Goal: Book appointment/travel/reservation

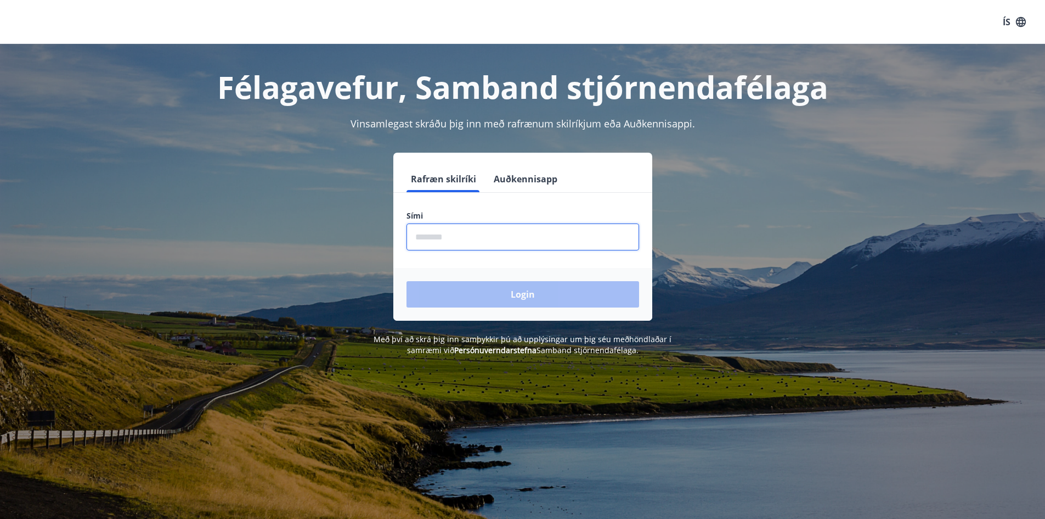
click at [460, 232] on input "phone" at bounding box center [523, 236] width 233 height 27
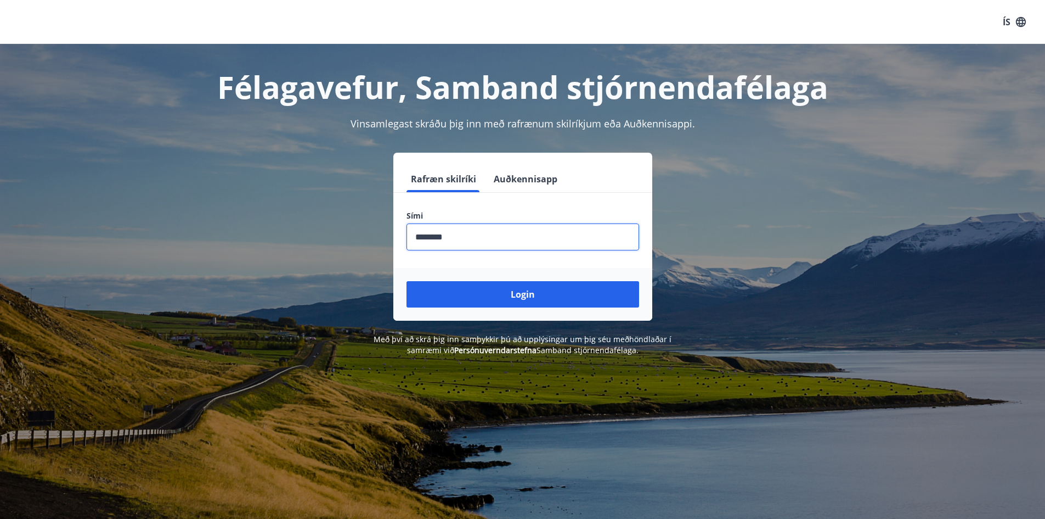
type input "********"
click at [407, 281] on button "Login" at bounding box center [523, 294] width 233 height 26
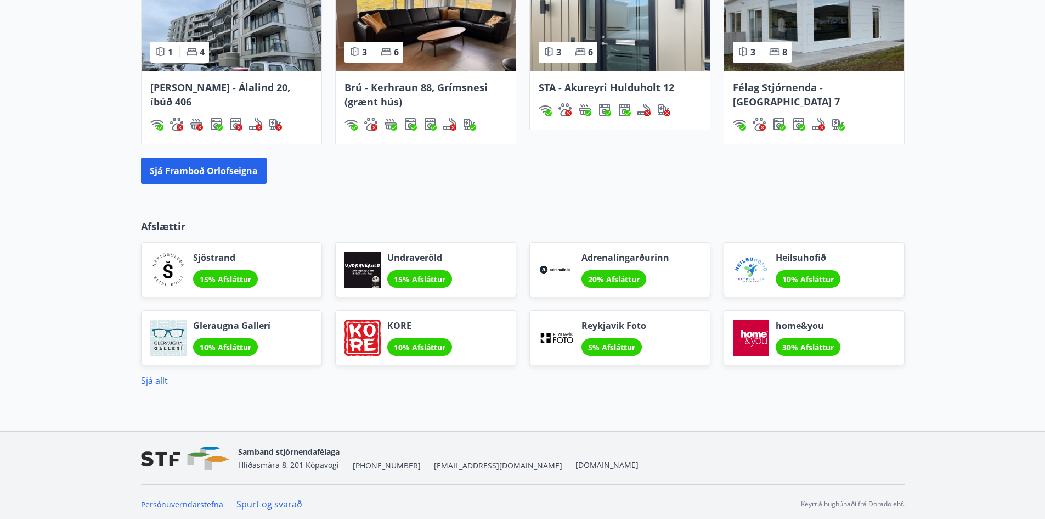
scroll to position [805, 0]
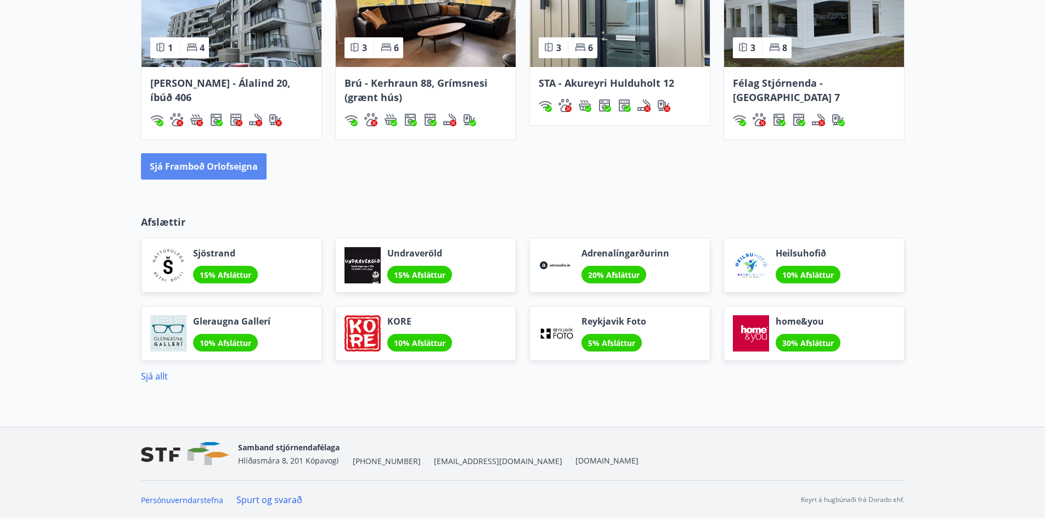
click at [181, 161] on button "Sjá framboð orlofseigna" at bounding box center [204, 166] width 126 height 26
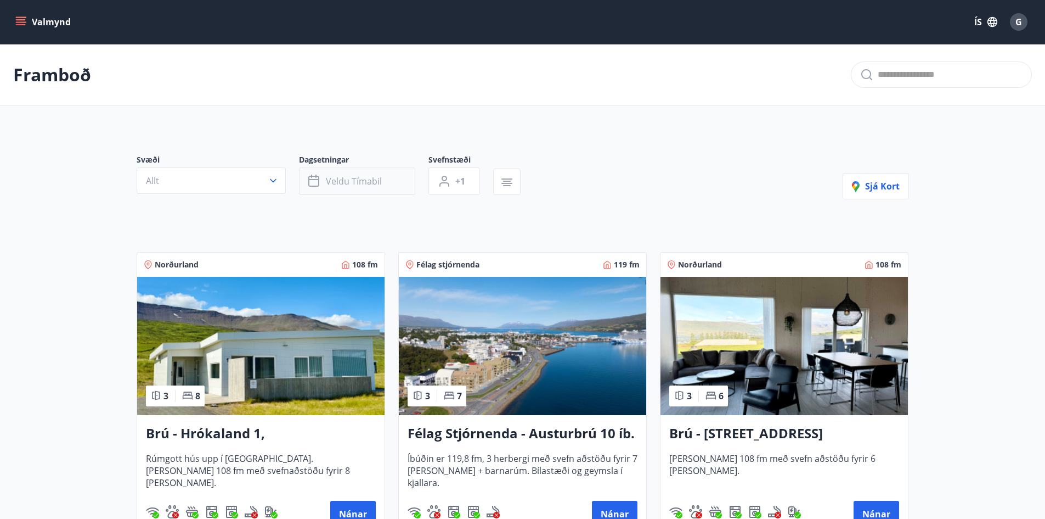
click at [383, 180] on button "Veldu tímabil" at bounding box center [357, 180] width 116 height 27
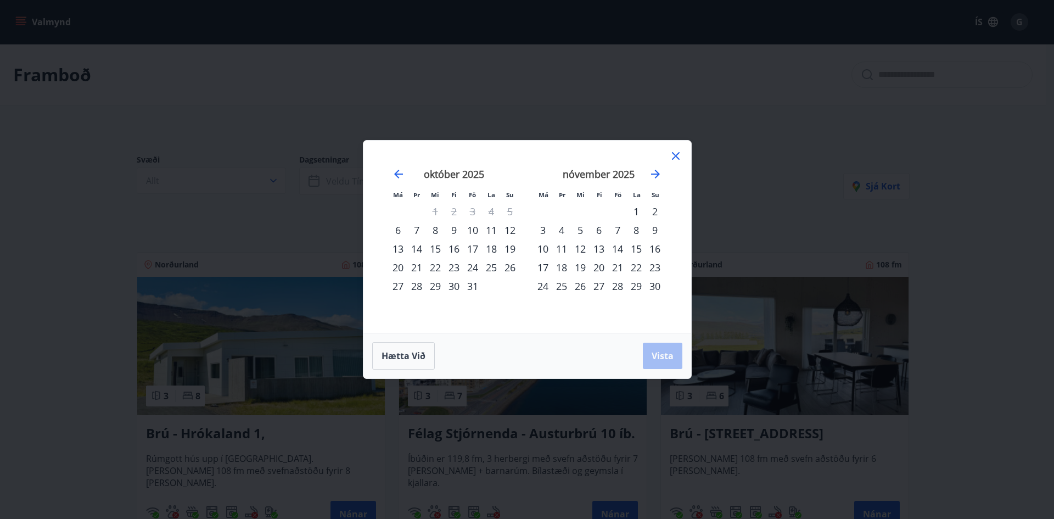
click at [393, 233] on div "6" at bounding box center [398, 230] width 19 height 19
click at [471, 232] on div "10" at bounding box center [472, 230] width 19 height 19
click at [664, 353] on span "Vista" at bounding box center [662, 356] width 22 height 12
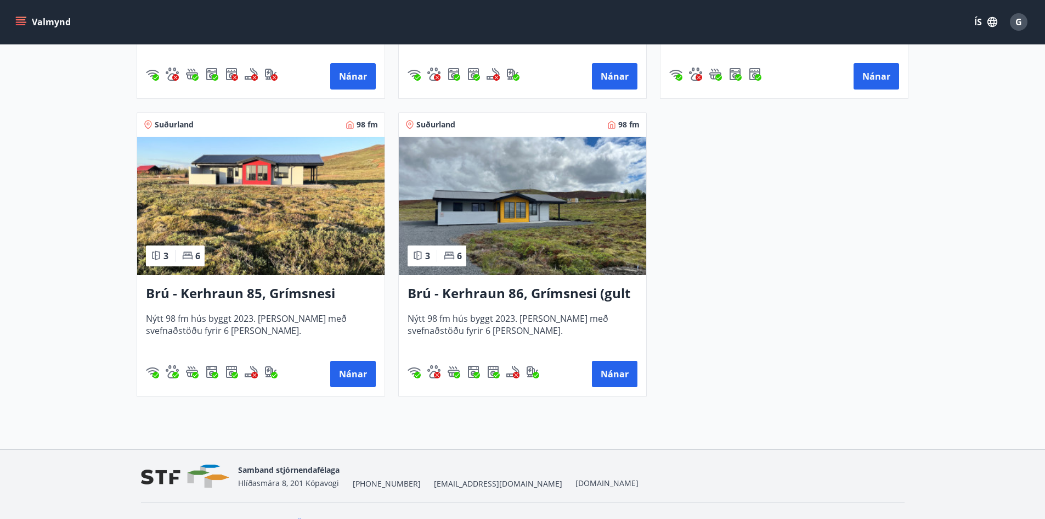
scroll to position [1646, 0]
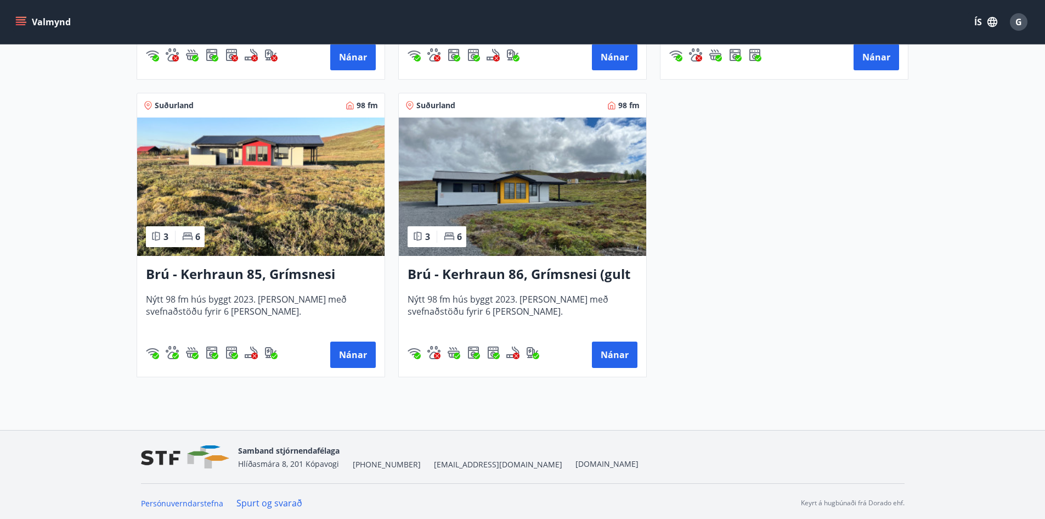
click at [215, 271] on h3 "Brú - Kerhraun 85, Grímsnesi (rautt hús) (gæludýr velkomin)" at bounding box center [261, 275] width 230 height 20
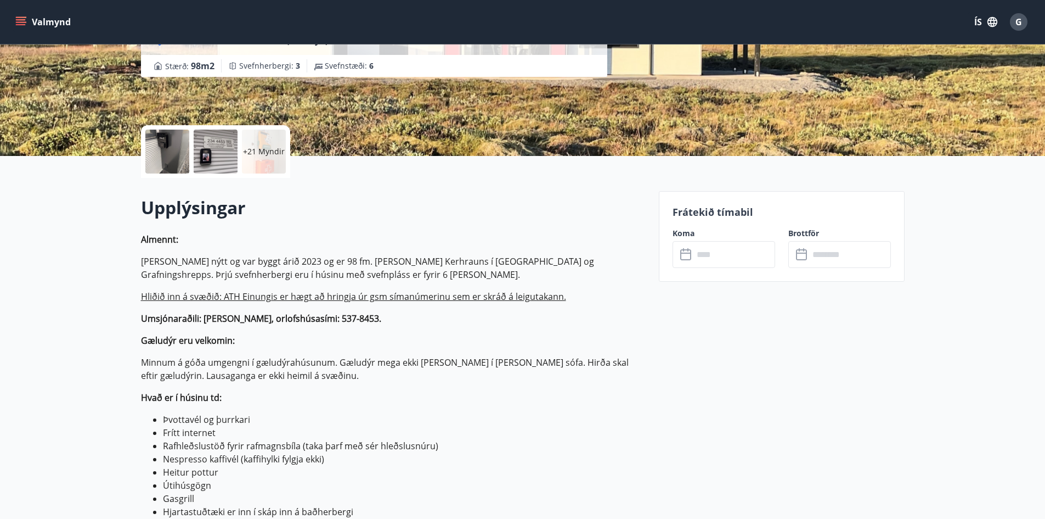
scroll to position [220, 0]
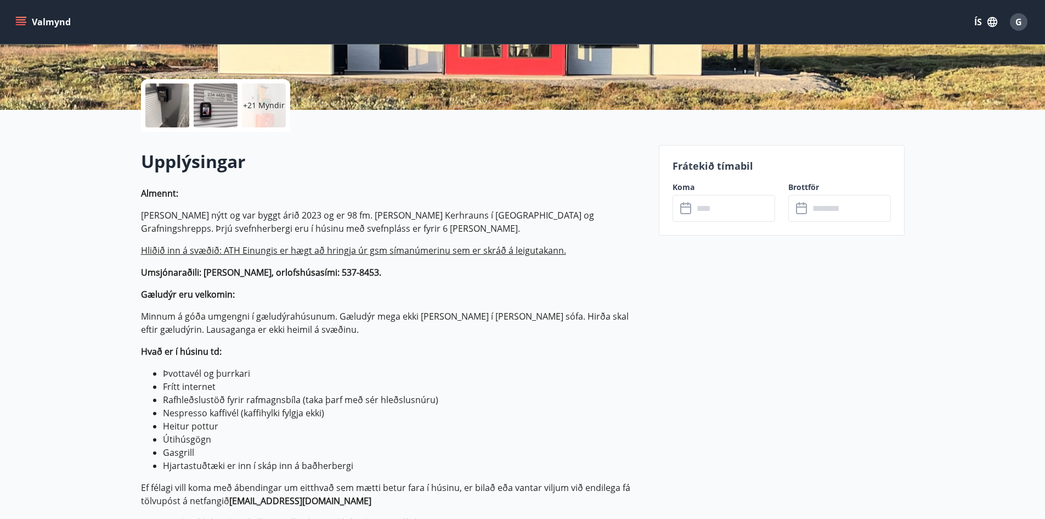
click at [689, 212] on icon at bounding box center [686, 208] width 13 height 13
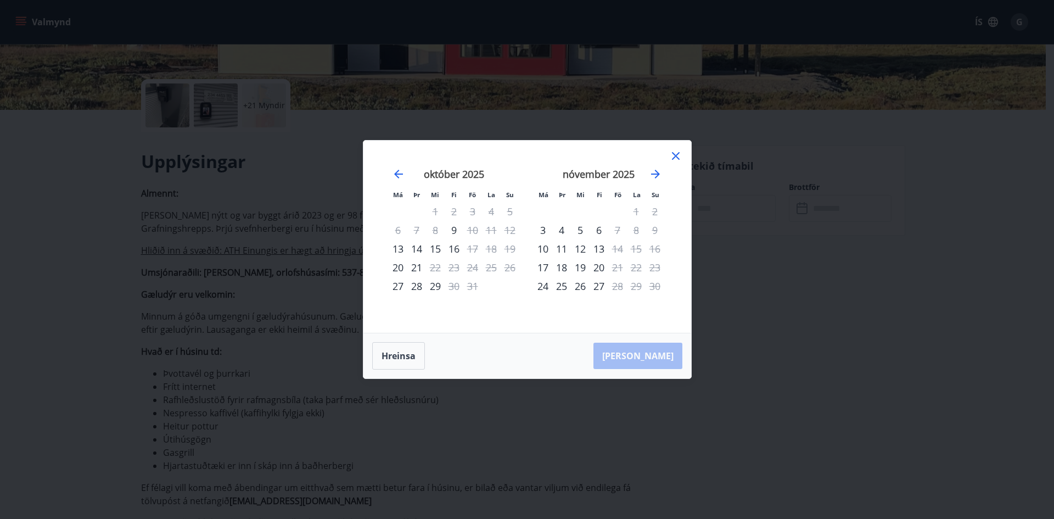
click at [676, 157] on icon at bounding box center [675, 155] width 13 height 13
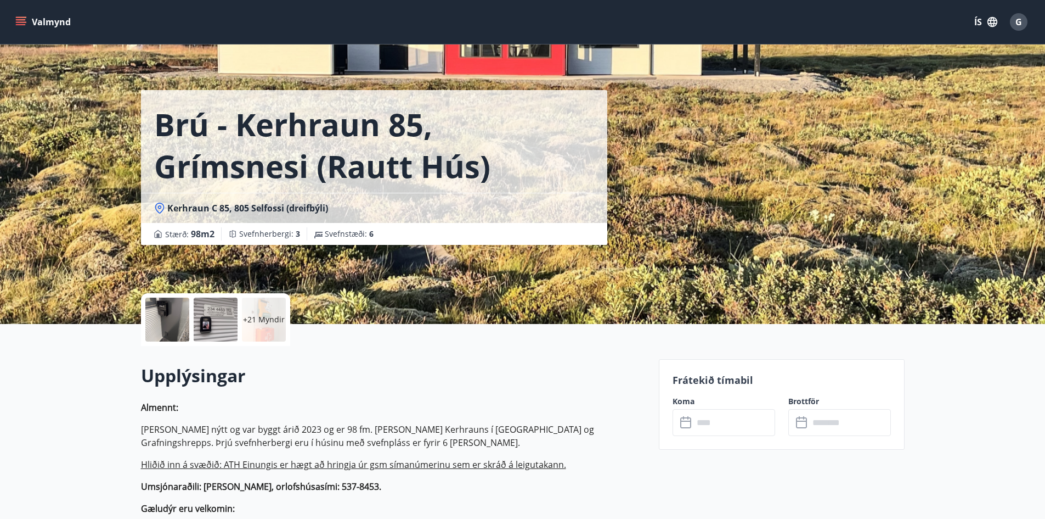
scroll to position [0, 0]
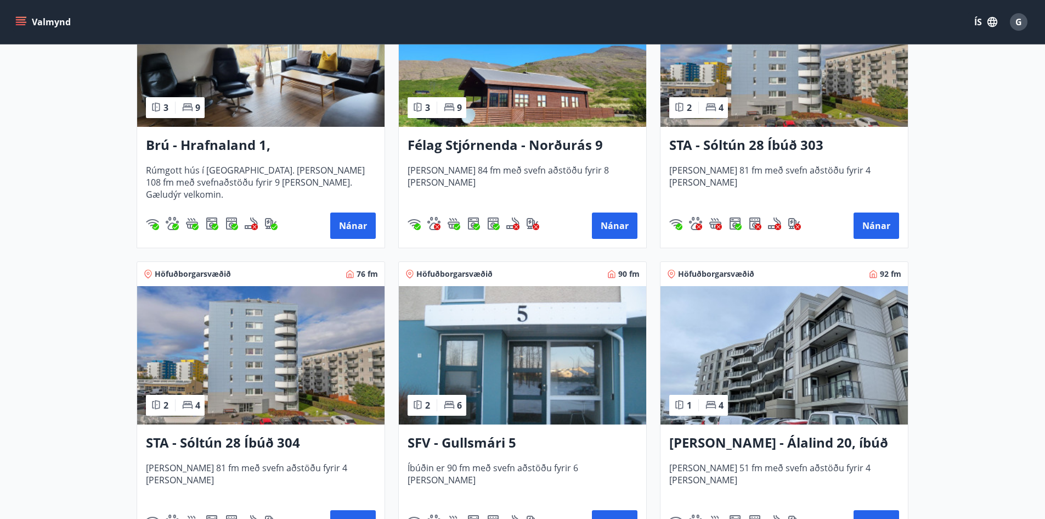
scroll to position [605, 0]
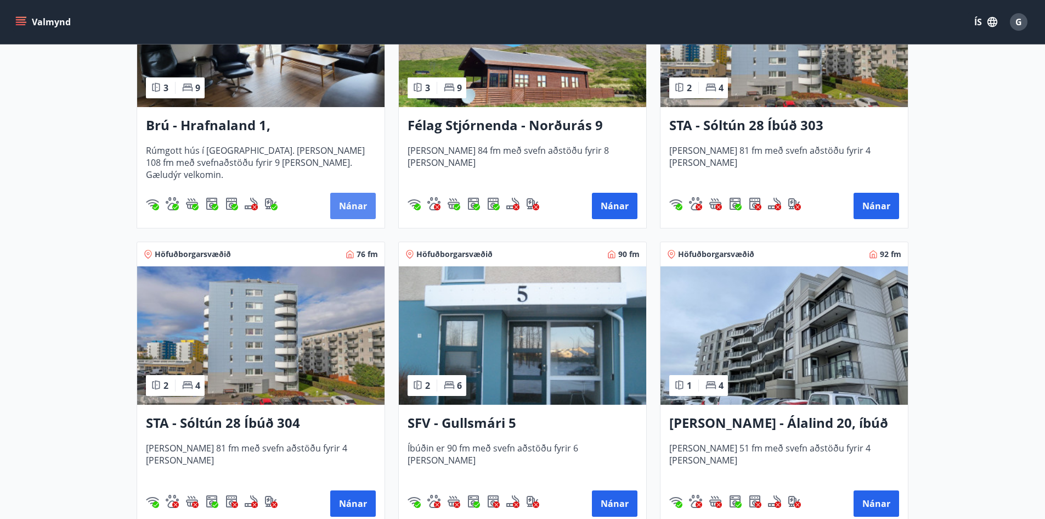
click at [349, 199] on button "Nánar" at bounding box center [353, 206] width 46 height 26
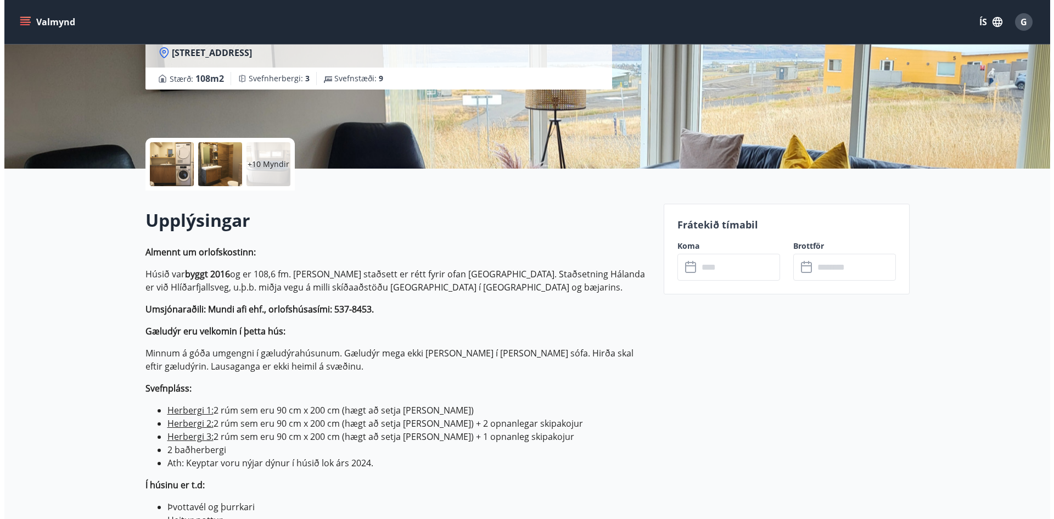
scroll to position [329, 0]
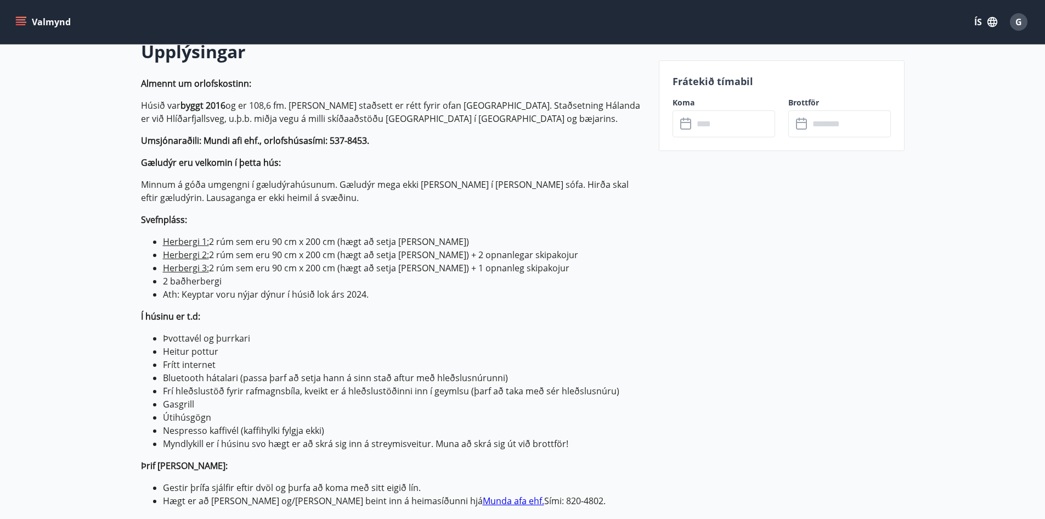
click at [680, 123] on icon at bounding box center [686, 123] width 13 height 13
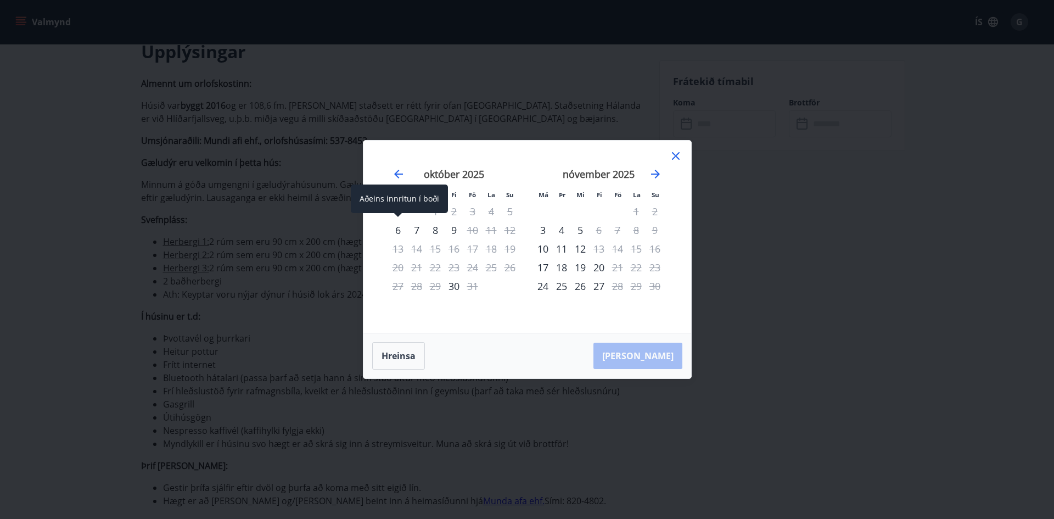
click at [396, 232] on div "6" at bounding box center [398, 230] width 19 height 19
click at [395, 227] on div "6" at bounding box center [398, 230] width 19 height 19
click at [400, 235] on div "6" at bounding box center [398, 230] width 19 height 19
click at [395, 352] on button "Hreinsa" at bounding box center [398, 355] width 53 height 27
click at [398, 228] on div "6" at bounding box center [398, 230] width 19 height 19
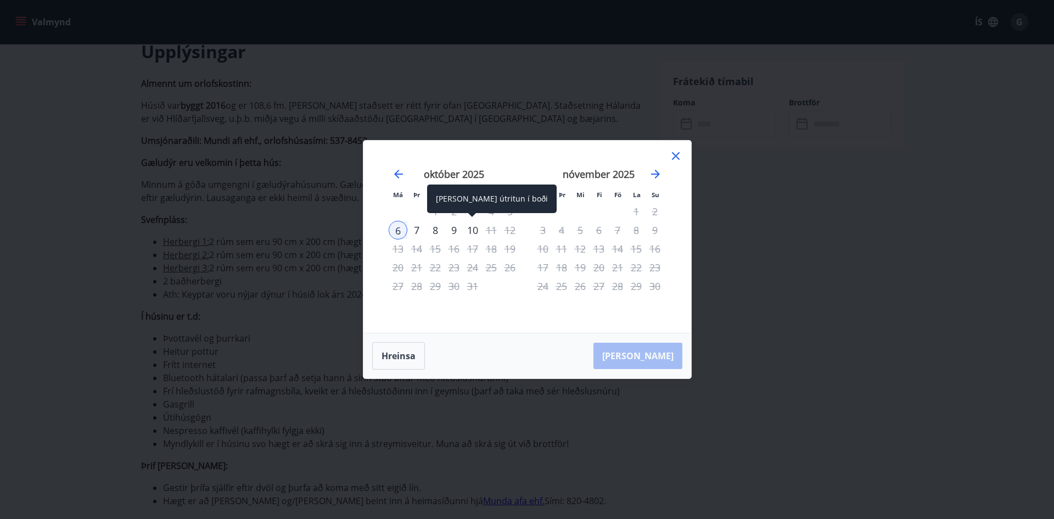
click at [471, 225] on div "10" at bounding box center [472, 230] width 19 height 19
